Goal: Task Accomplishment & Management: Manage account settings

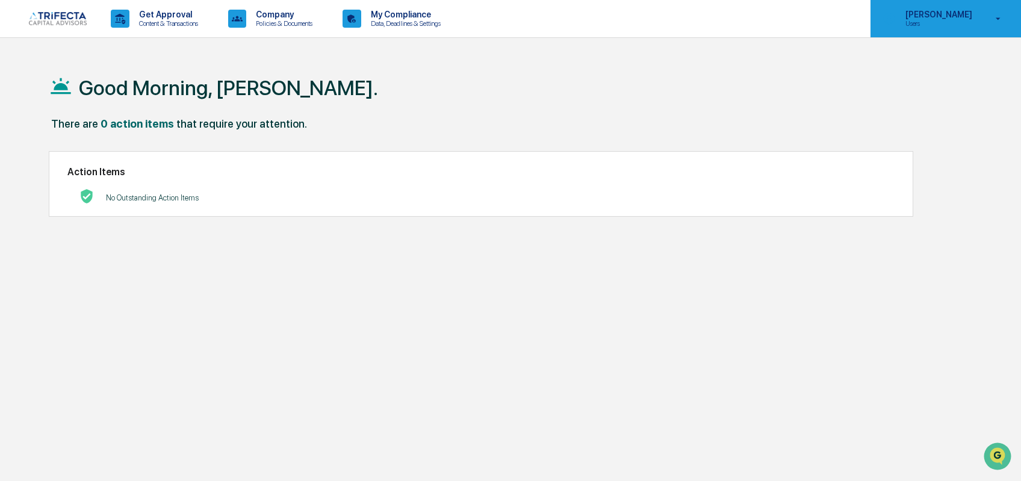
click at [955, 16] on p "[PERSON_NAME]" at bounding box center [937, 15] width 82 height 10
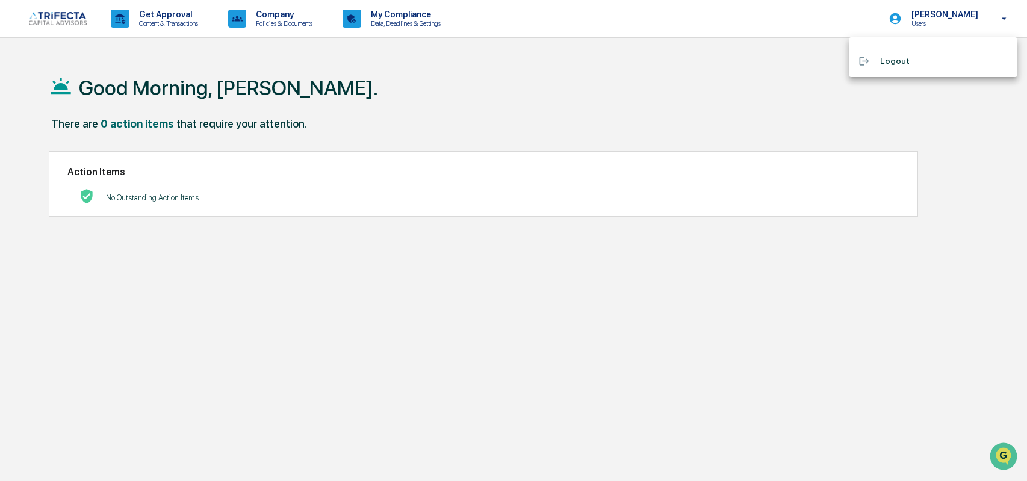
click at [57, 22] on div at bounding box center [513, 240] width 1027 height 481
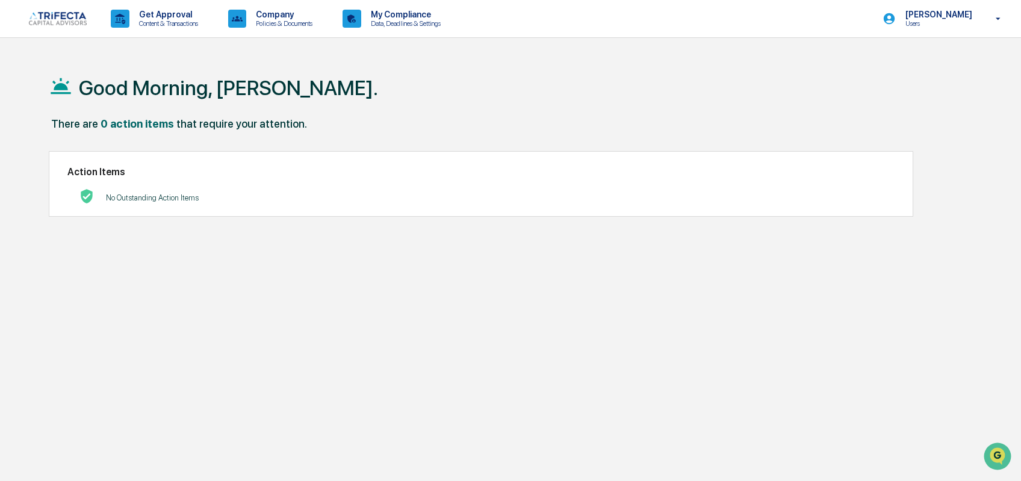
click at [73, 17] on img at bounding box center [58, 18] width 58 height 13
click at [138, 123] on div "0 action items" at bounding box center [137, 123] width 73 height 13
click at [133, 197] on p "No Outstanding Action Items" at bounding box center [152, 197] width 93 height 9
click at [403, 19] on p "Data, Deadlines & Settings" at bounding box center [403, 23] width 85 height 8
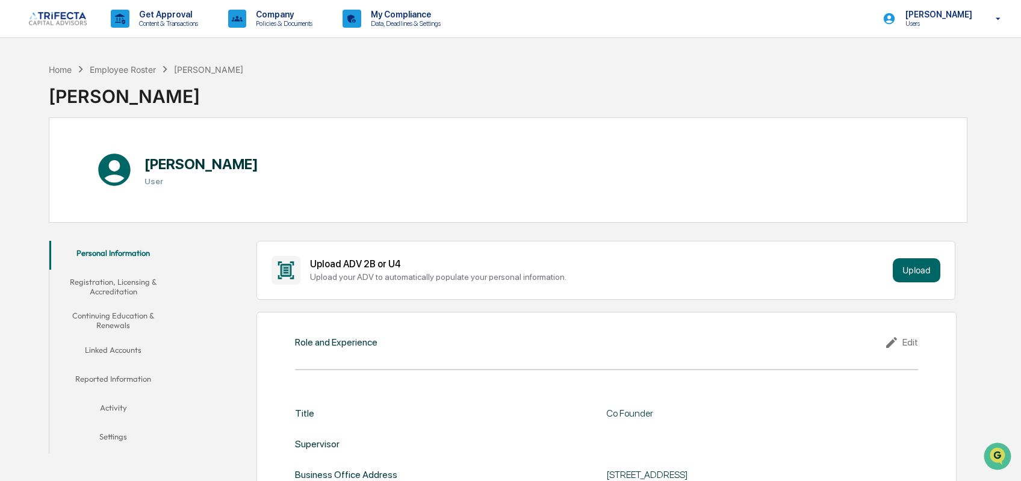
click at [118, 350] on button "Linked Accounts" at bounding box center [113, 352] width 128 height 29
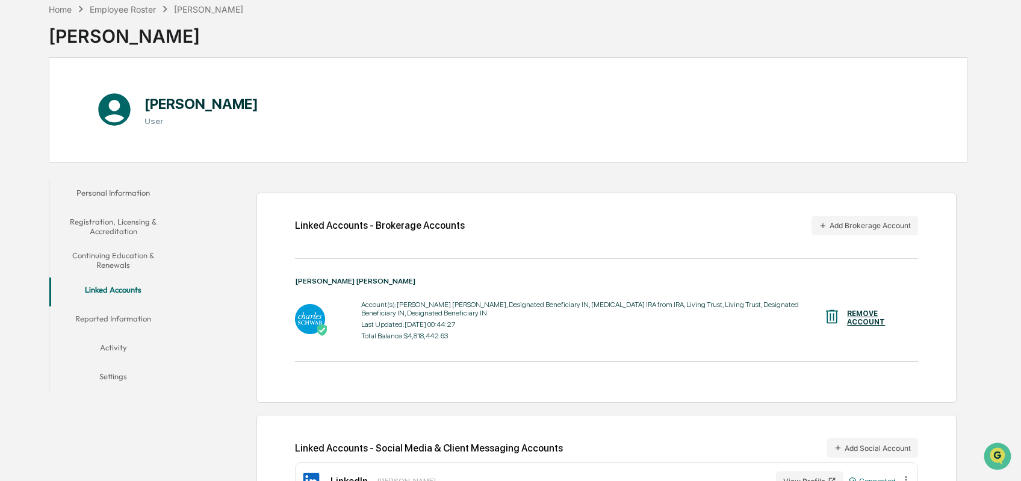
scroll to position [100, 0]
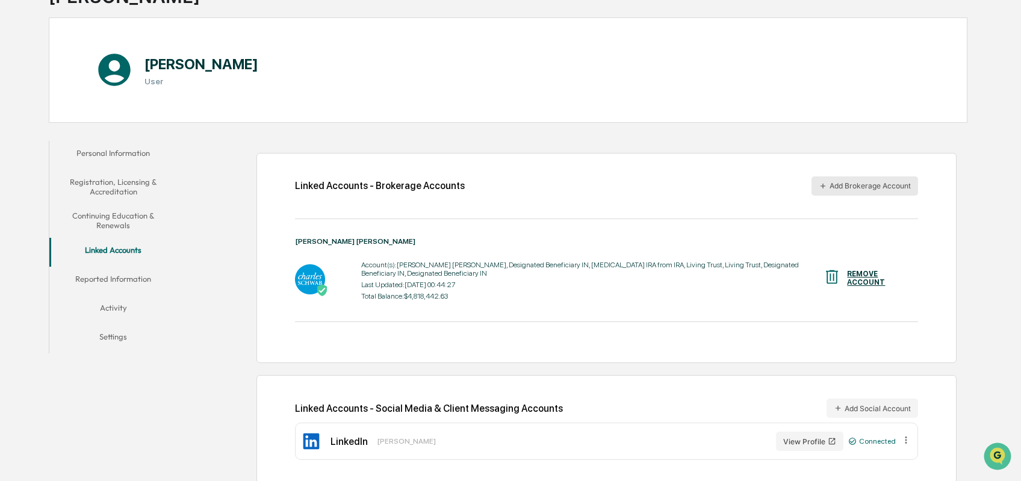
click at [849, 180] on button "Add Brokerage Account" at bounding box center [864, 185] width 107 height 19
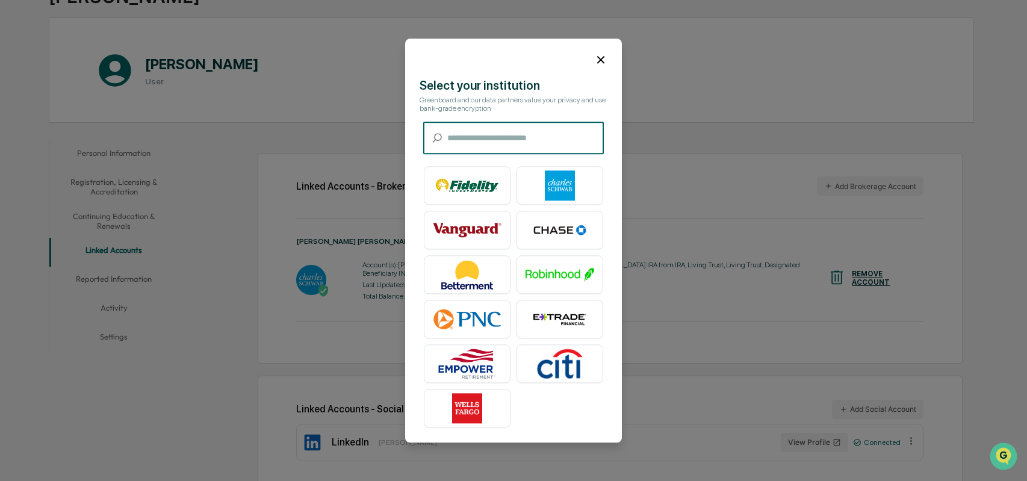
click at [544, 187] on img at bounding box center [559, 185] width 69 height 30
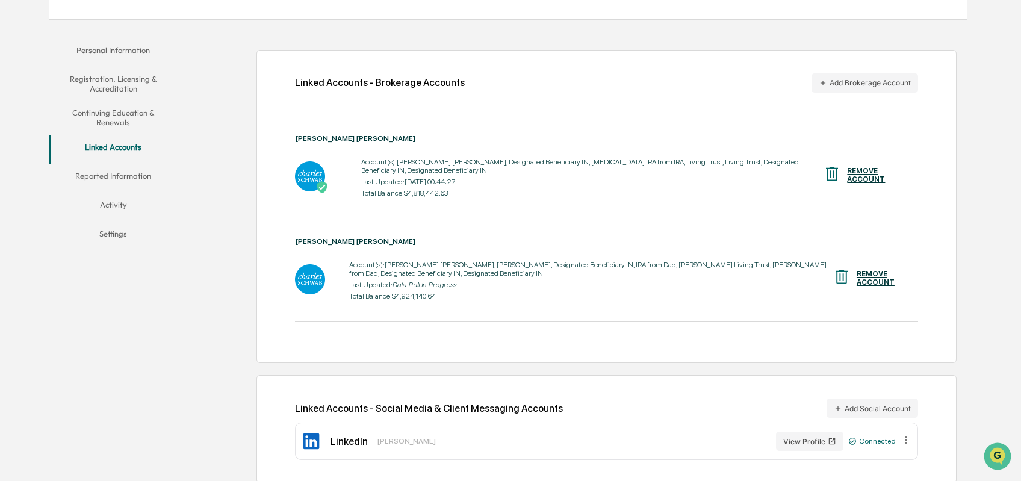
scroll to position [143, 0]
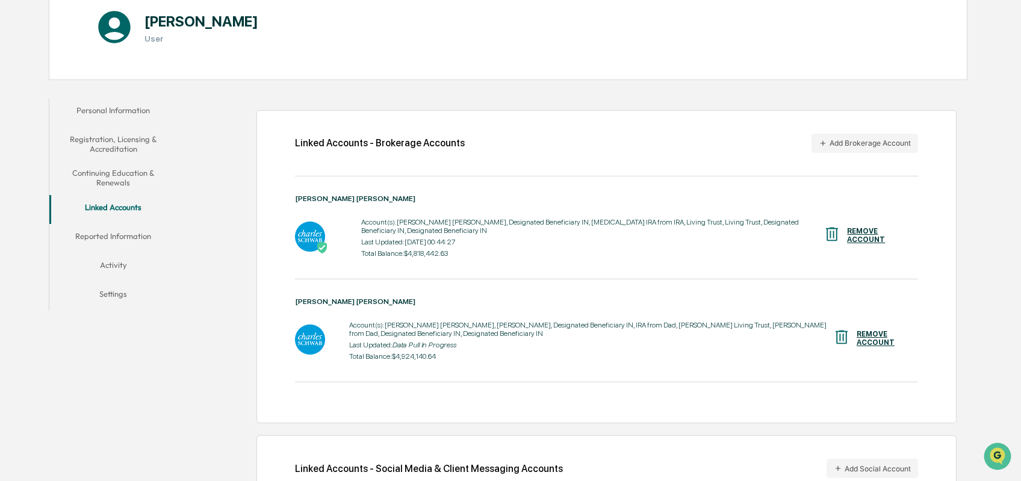
click at [113, 143] on button "Registration, Licensing & Accreditation" at bounding box center [113, 144] width 128 height 34
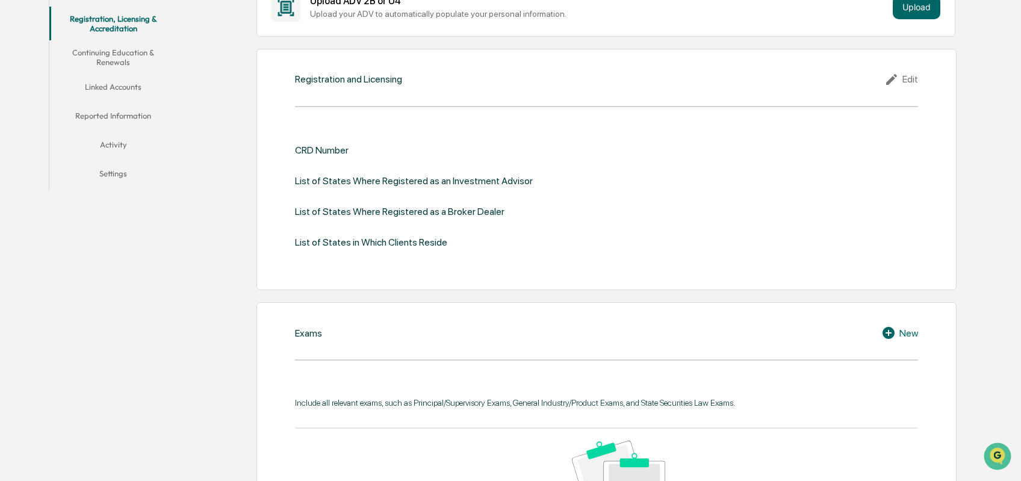
scroll to position [203, 0]
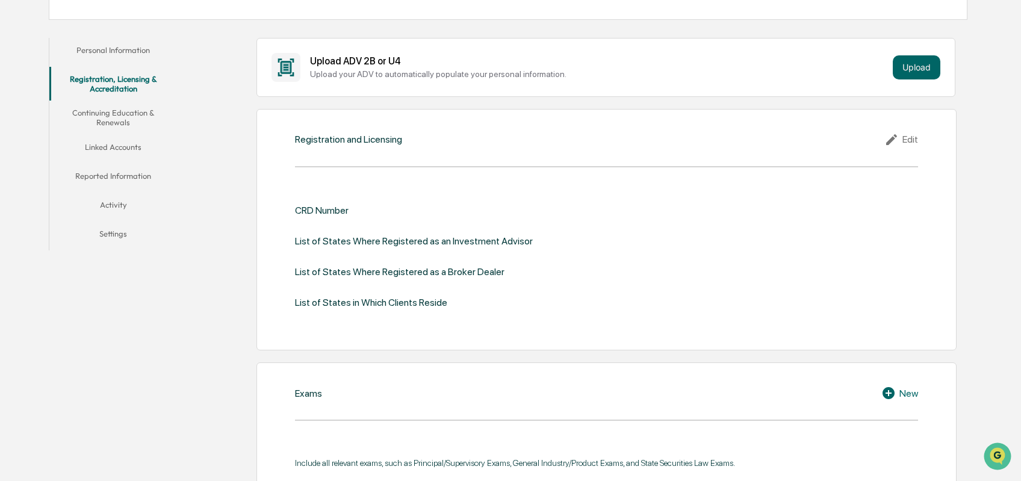
click at [908, 140] on div "Edit" at bounding box center [901, 139] width 34 height 14
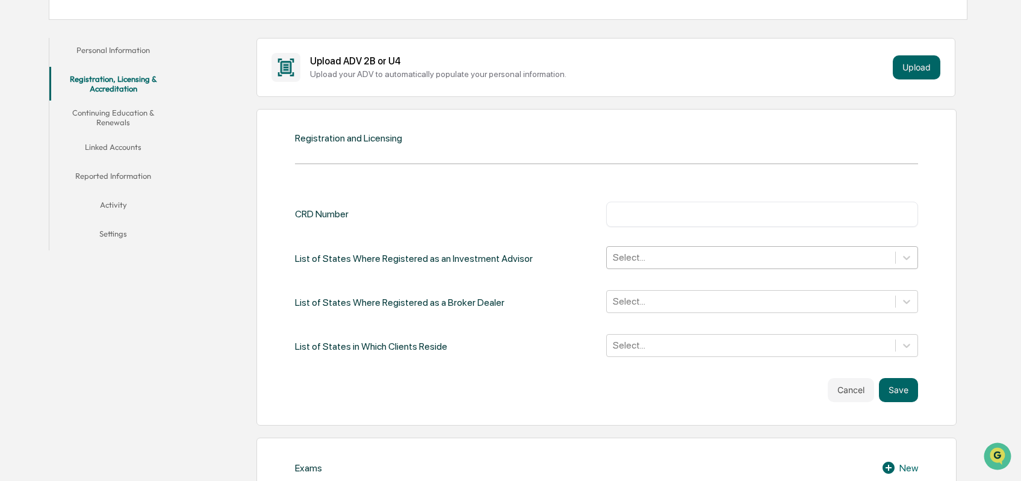
click at [649, 258] on div at bounding box center [751, 257] width 276 height 14
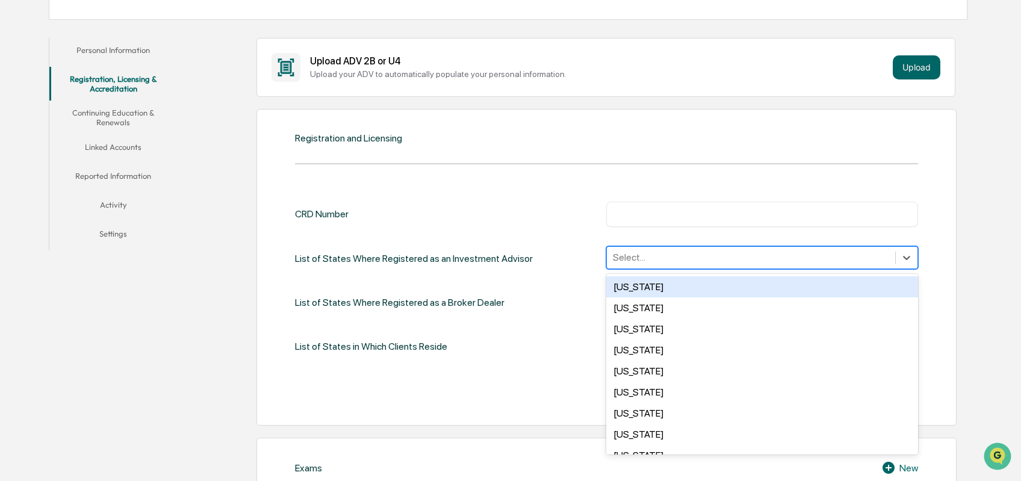
click at [548, 194] on div "CRD Number ​ List of States Where Registered as an Investment Advisor 50 result…" at bounding box center [606, 293] width 623 height 219
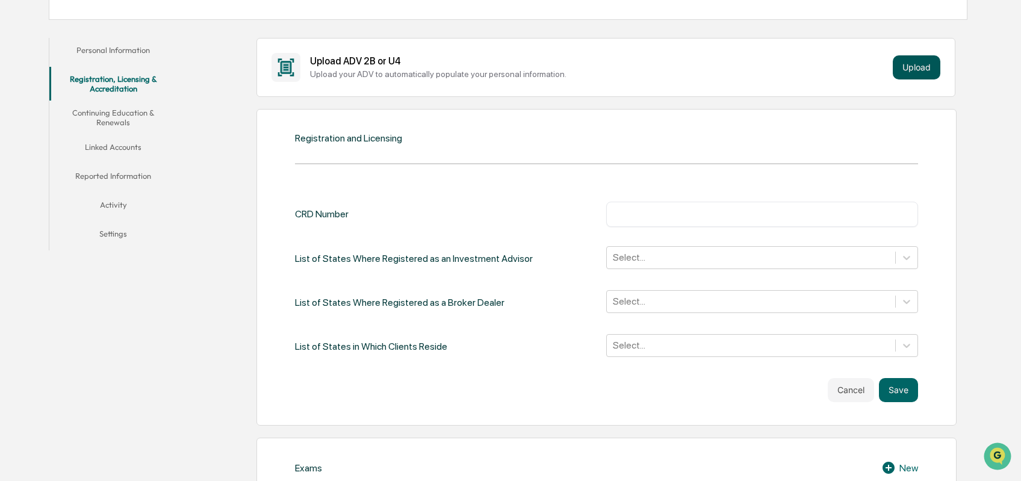
click at [920, 64] on button "Upload" at bounding box center [917, 67] width 48 height 24
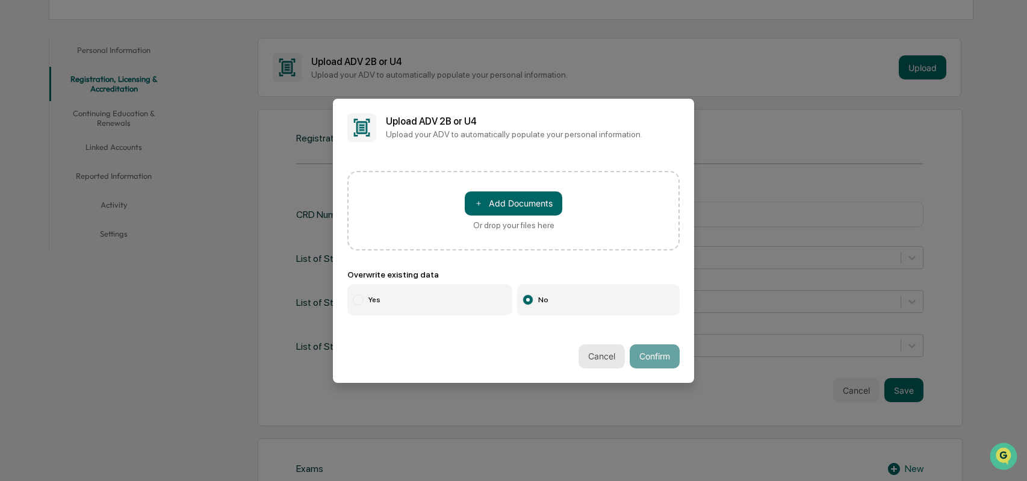
click at [579, 346] on button "Cancel" at bounding box center [601, 356] width 46 height 24
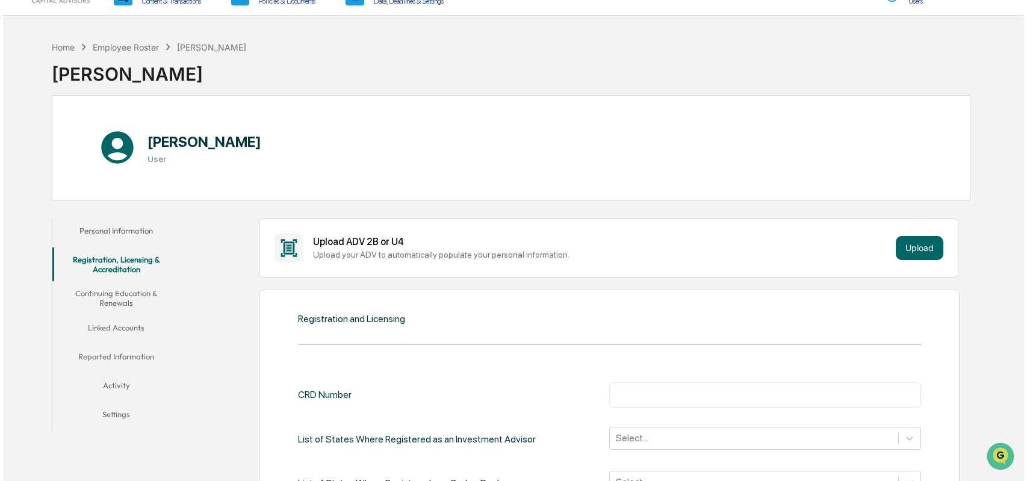
scroll to position [0, 0]
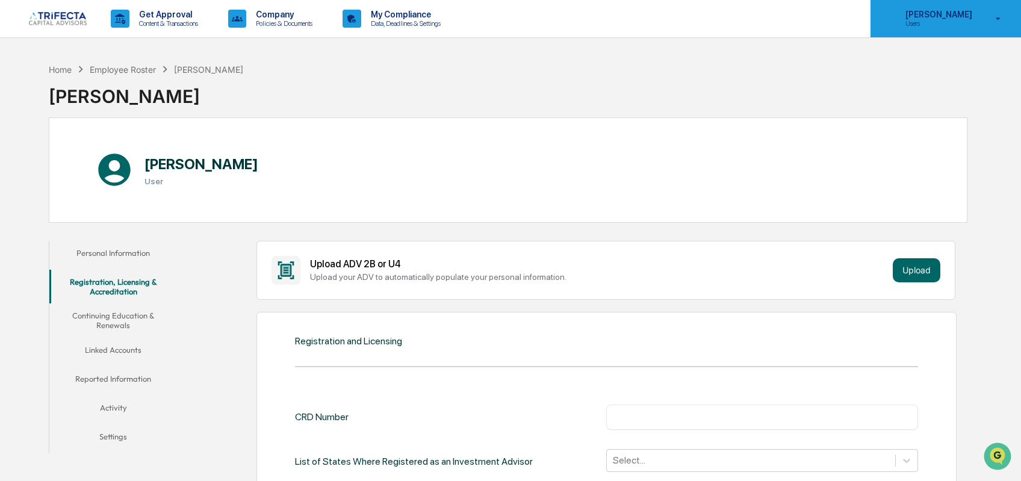
click at [935, 19] on p "[PERSON_NAME]" at bounding box center [937, 15] width 82 height 10
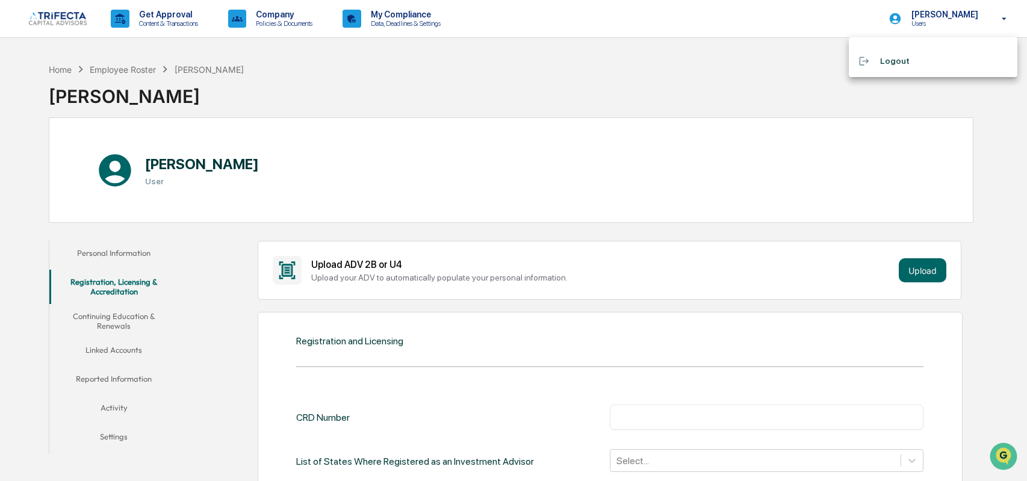
click at [902, 60] on li "Logout" at bounding box center [933, 61] width 169 height 22
